Goal: Navigation & Orientation: Find specific page/section

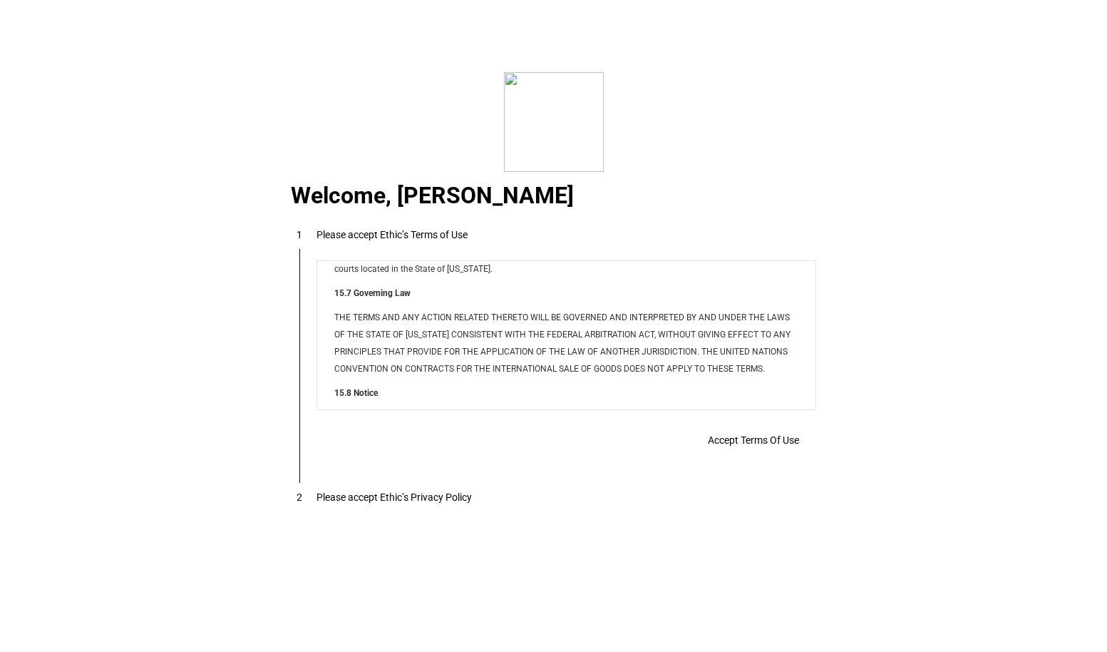
scroll to position [11375, 0]
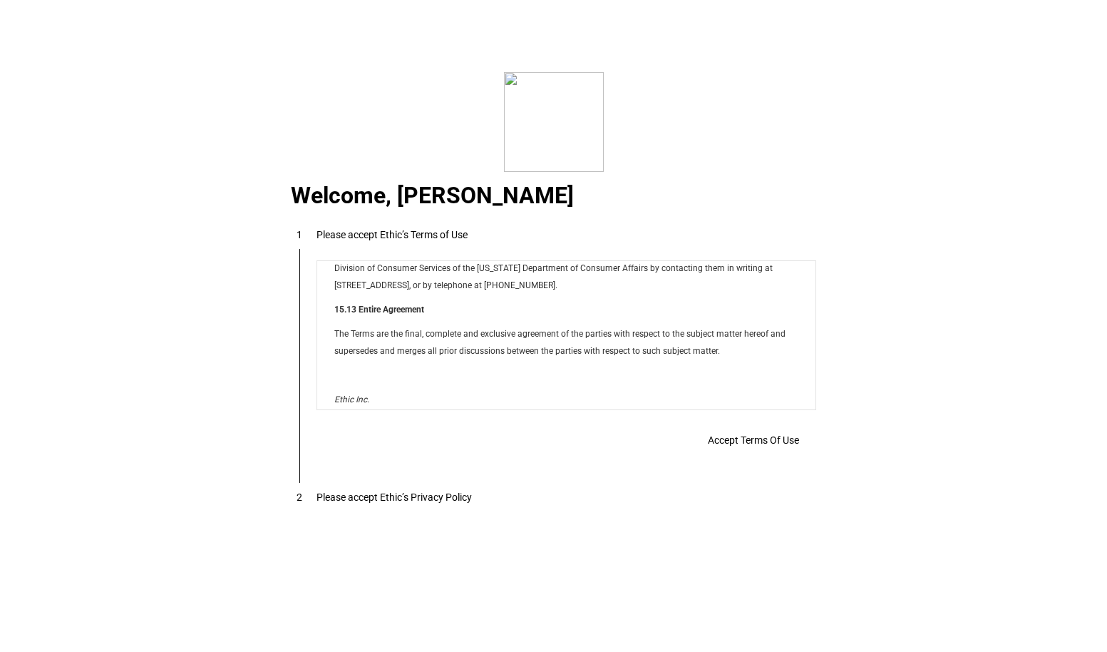
click at [0, 0] on span "Accept Terms Of Use" at bounding box center [0, 0] width 0 height 0
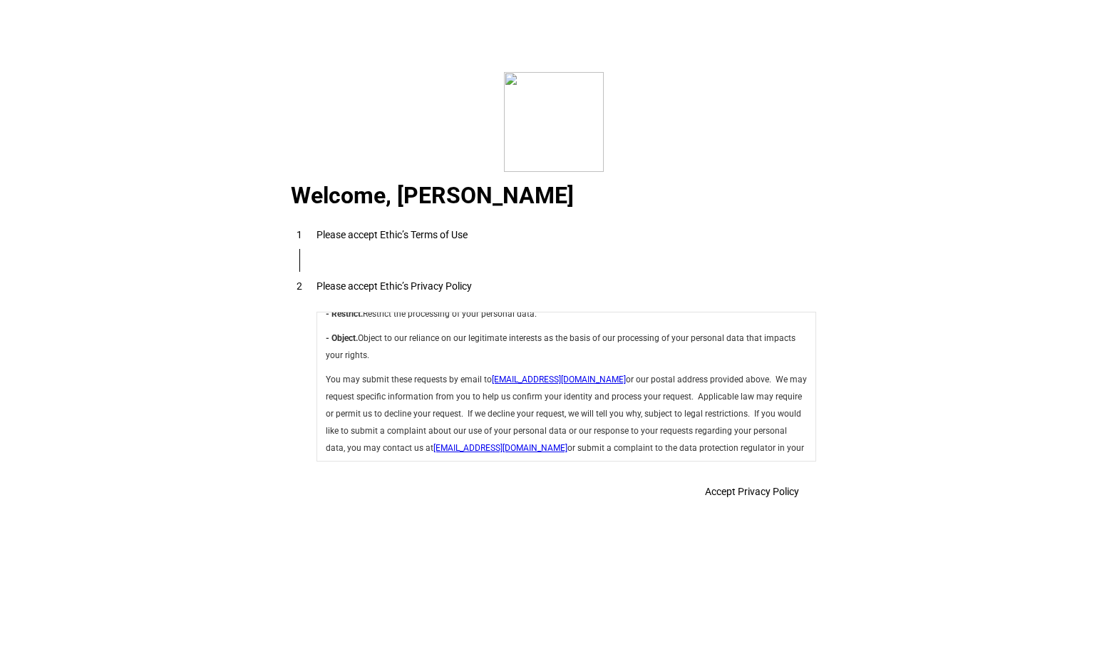
scroll to position [5024, 0]
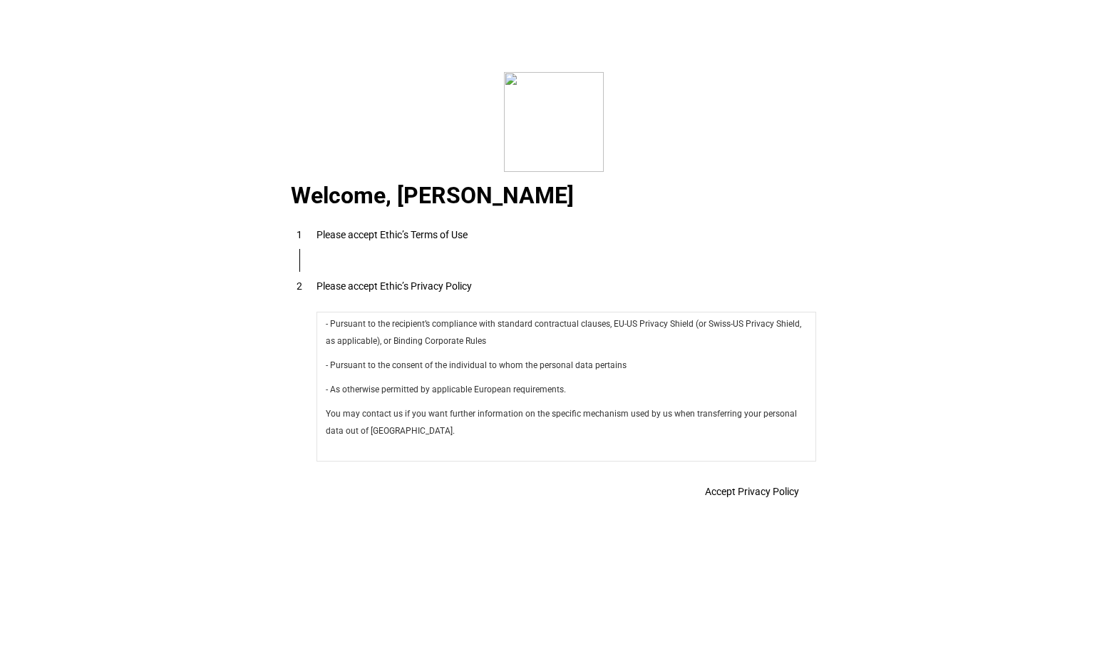
click at [708, 486] on span "Accept Privacy Policy" at bounding box center [752, 491] width 94 height 11
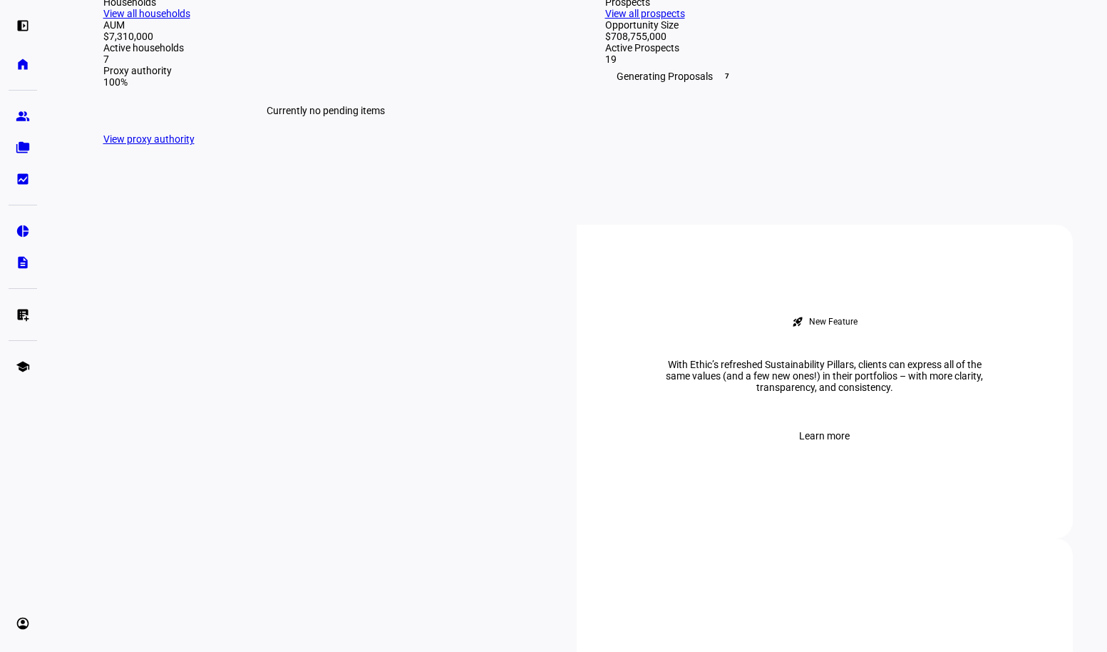
scroll to position [394, 0]
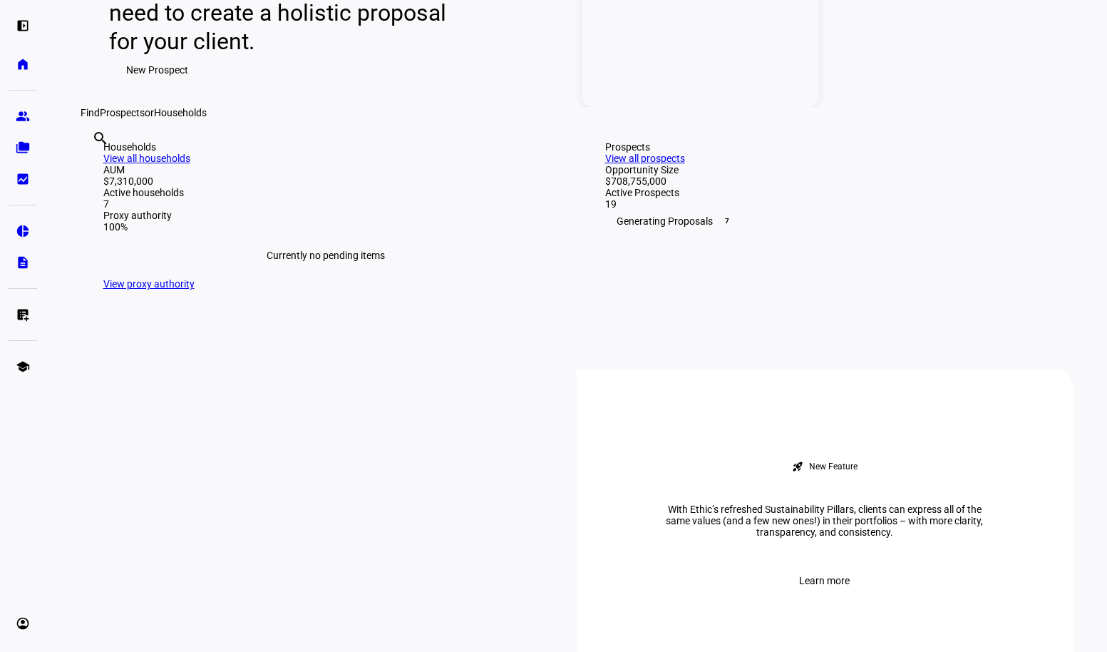
scroll to position [513, 0]
